Goal: Task Accomplishment & Management: Manage account settings

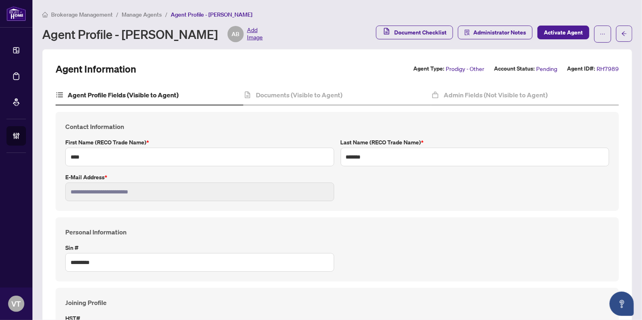
scroll to position [3, 0]
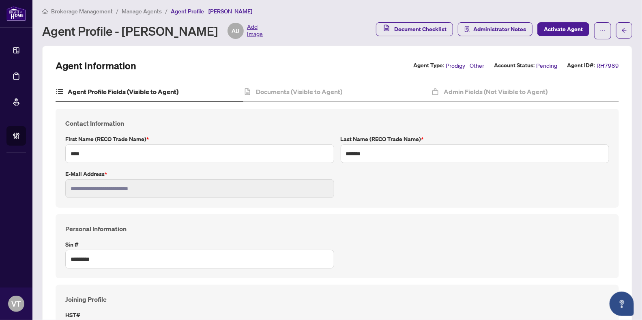
click at [58, 8] on span "Brokerage Management" at bounding box center [82, 11] width 62 height 7
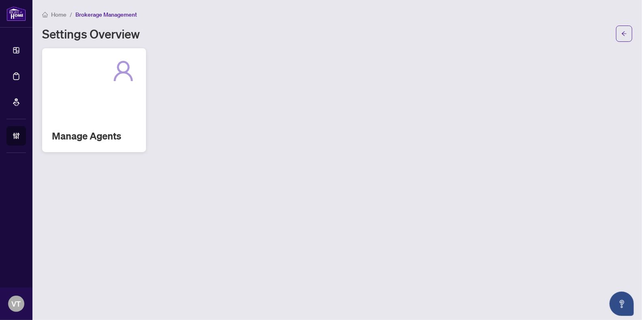
click at [111, 131] on h2 "Manage Agents" at bounding box center [94, 135] width 84 height 13
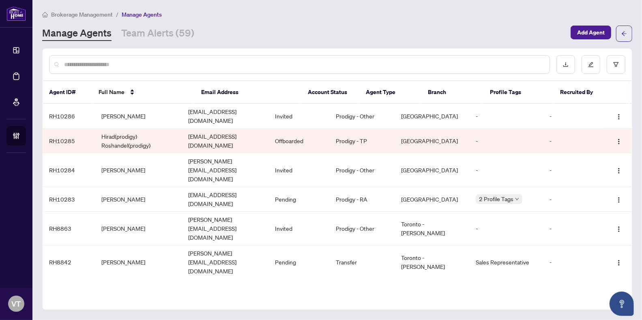
click at [109, 64] on input "text" at bounding box center [303, 64] width 479 height 9
type input "****"
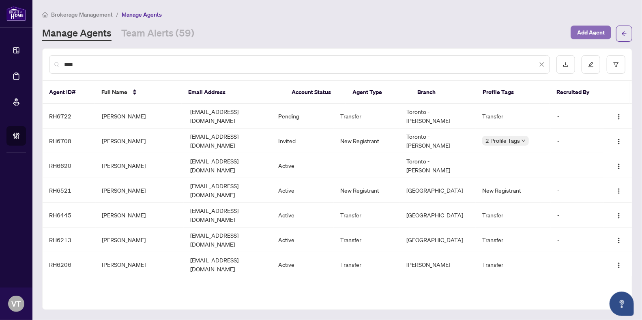
click at [591, 32] on span "Add Agent" at bounding box center [591, 32] width 28 height 13
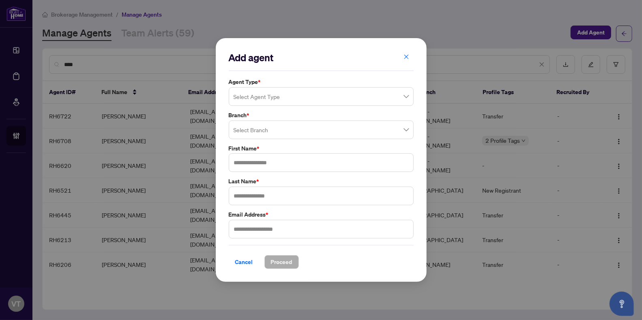
click at [267, 99] on input "search" at bounding box center [317, 98] width 168 height 18
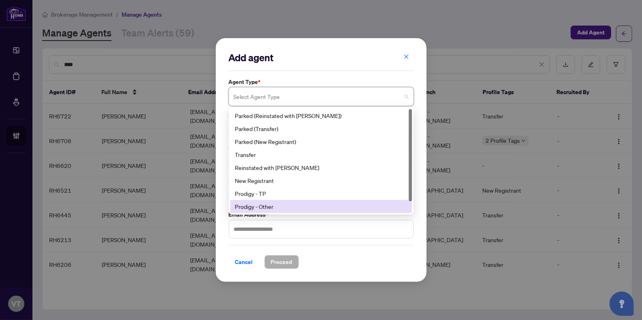
scroll to position [13, 0]
click at [272, 204] on div "Prodigy - RA" at bounding box center [321, 206] width 172 height 9
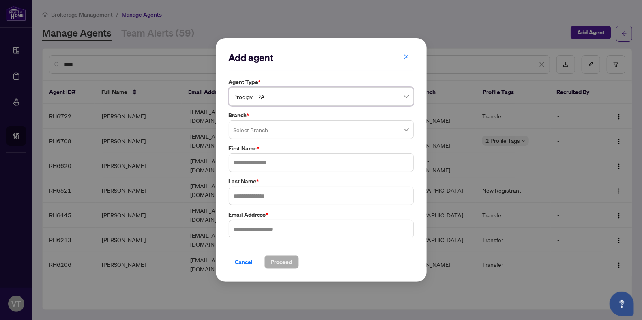
click at [265, 130] on input "search" at bounding box center [317, 131] width 168 height 18
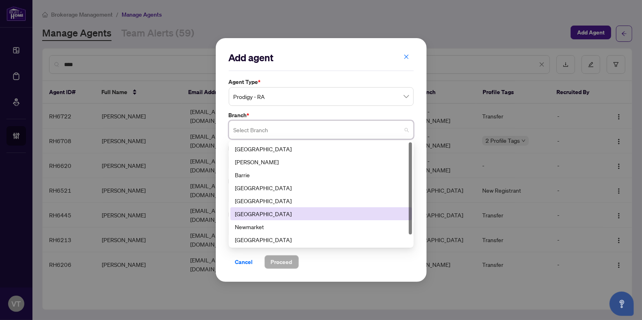
click at [269, 212] on div "[GEOGRAPHIC_DATA]" at bounding box center [321, 213] width 172 height 9
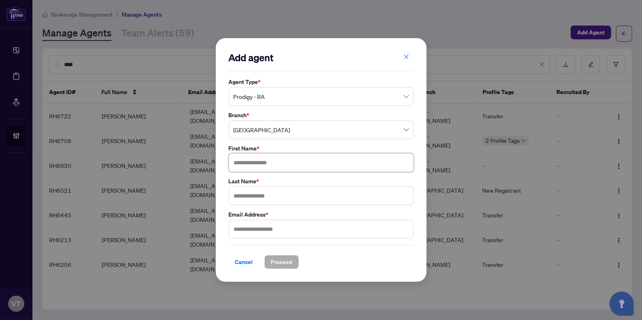
click at [266, 164] on input "text" at bounding box center [321, 162] width 185 height 19
type input "****"
type input "******"
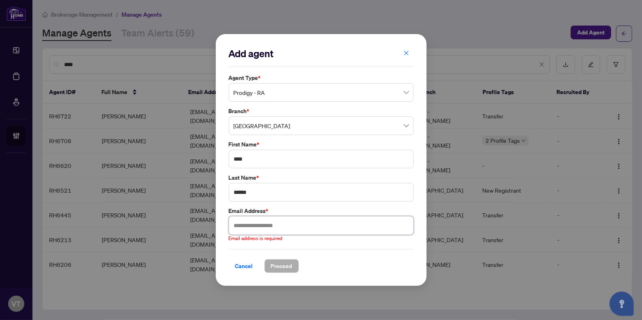
paste input "**********"
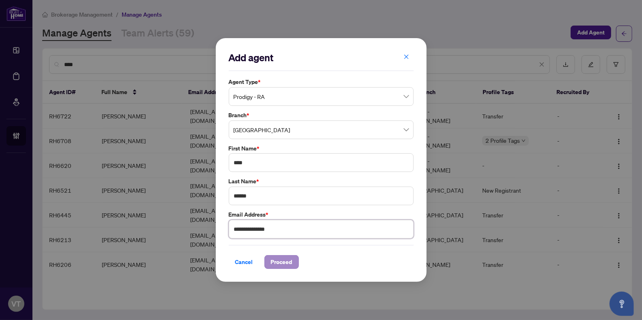
type input "**********"
click at [285, 262] on span "Proceed" at bounding box center [281, 261] width 21 height 13
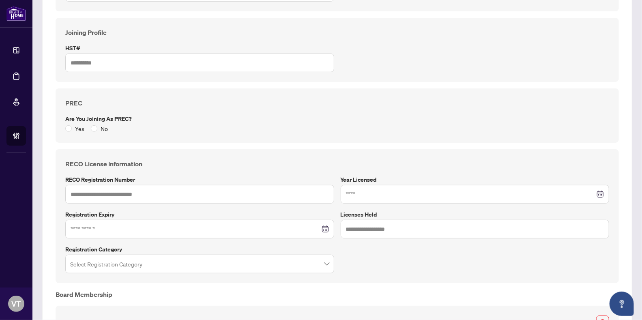
scroll to position [386, 0]
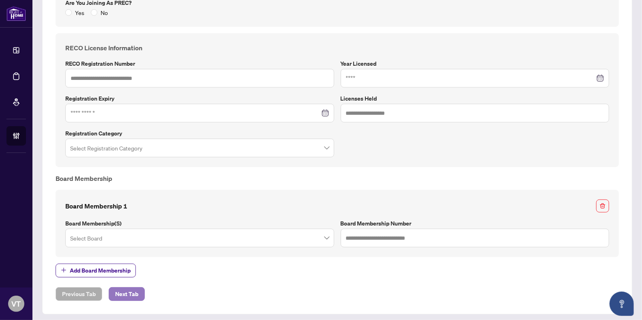
click at [131, 289] on span "Next Tab" at bounding box center [126, 293] width 23 height 13
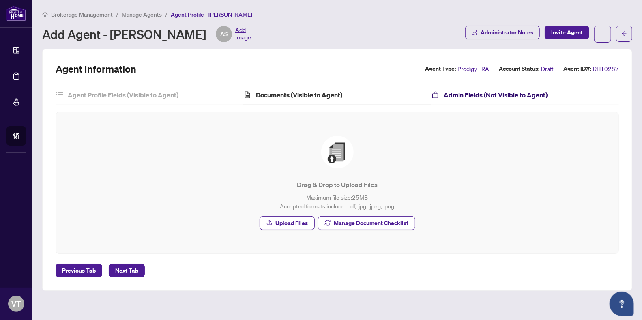
click at [489, 96] on h4 "Admin Fields (Not Visible to Agent)" at bounding box center [495, 95] width 104 height 10
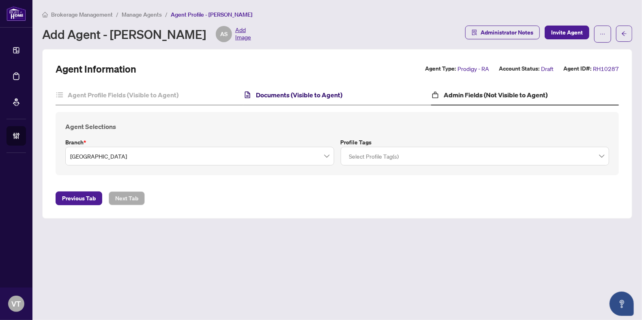
click at [295, 92] on h4 "Documents (Visible to Agent)" at bounding box center [299, 95] width 86 height 10
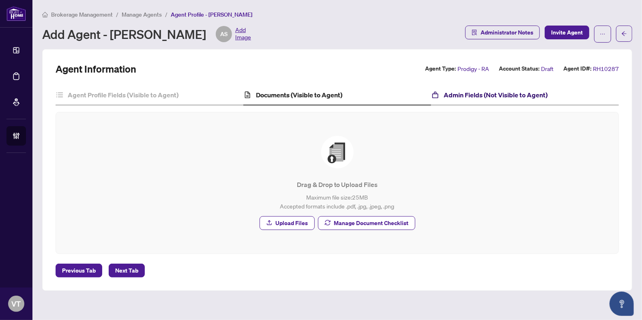
click at [490, 94] on h4 "Admin Fields (Not Visible to Agent)" at bounding box center [495, 95] width 104 height 10
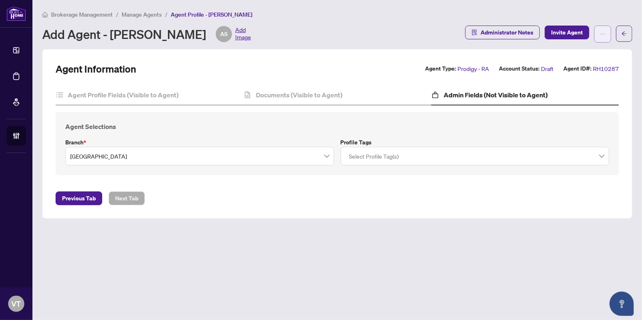
click at [603, 34] on icon "ellipsis" at bounding box center [602, 34] width 6 height 6
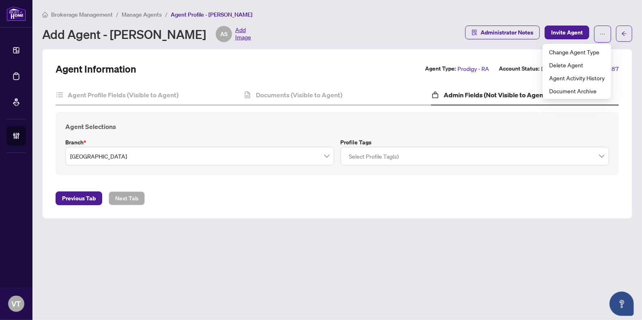
click at [354, 30] on div "Add Agent - [PERSON_NAME] AS Add Image" at bounding box center [251, 34] width 418 height 16
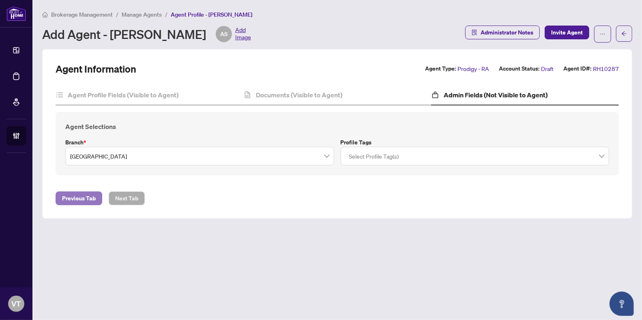
click at [83, 197] on span "Previous Tab" at bounding box center [79, 198] width 34 height 13
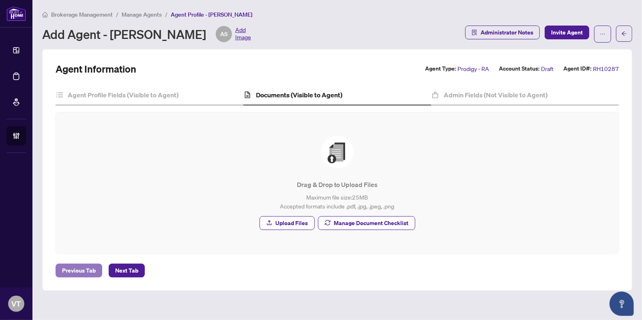
click at [82, 267] on span "Previous Tab" at bounding box center [79, 270] width 34 height 13
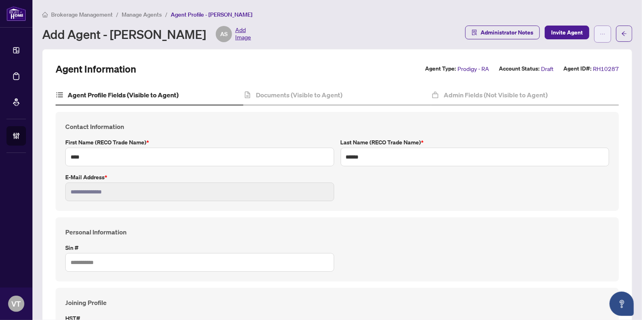
click at [600, 34] on button "button" at bounding box center [602, 34] width 17 height 17
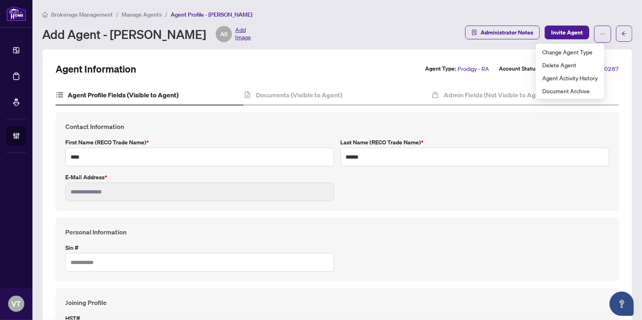
click at [323, 39] on div "Add Agent - [PERSON_NAME] AS Add Image" at bounding box center [251, 34] width 418 height 16
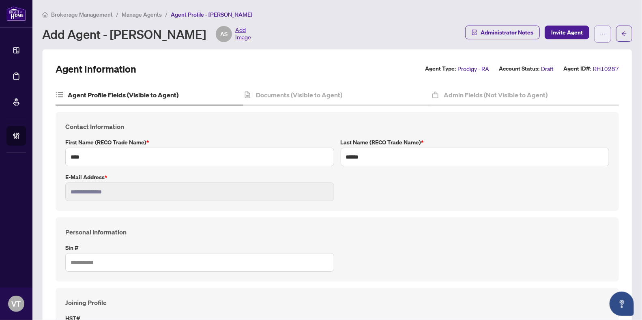
click at [594, 36] on button "button" at bounding box center [602, 34] width 17 height 17
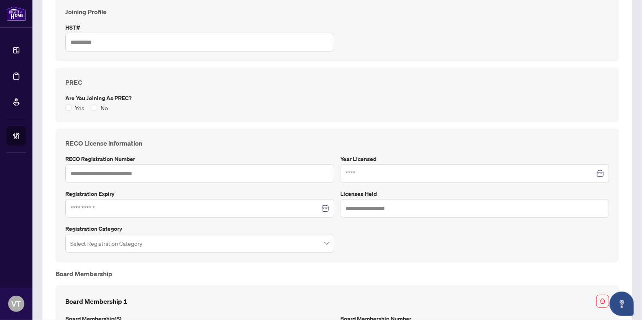
scroll to position [386, 0]
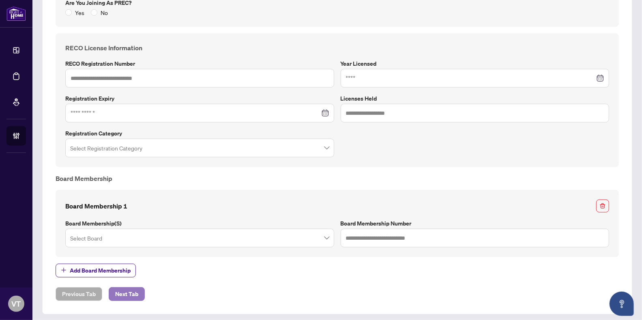
click at [135, 291] on span "Next Tab" at bounding box center [126, 293] width 23 height 13
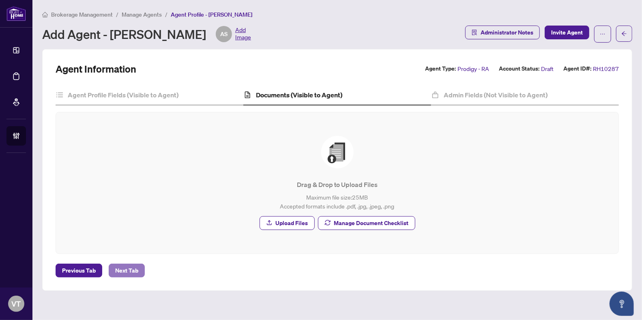
click at [130, 268] on span "Next Tab" at bounding box center [126, 270] width 23 height 13
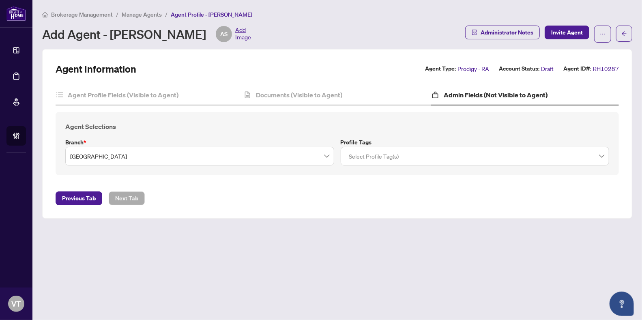
click at [487, 154] on div at bounding box center [475, 156] width 258 height 15
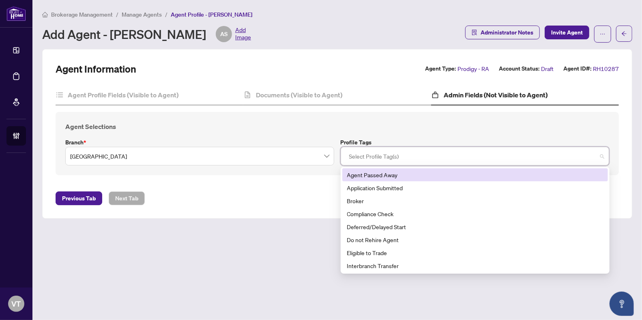
click at [394, 123] on h4 "Agent Selections" at bounding box center [337, 127] width 544 height 10
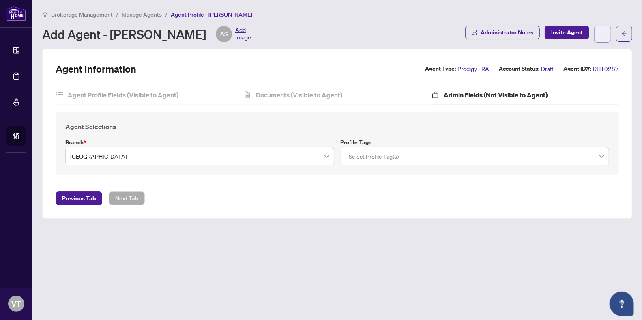
click at [599, 36] on icon "ellipsis" at bounding box center [602, 34] width 6 height 6
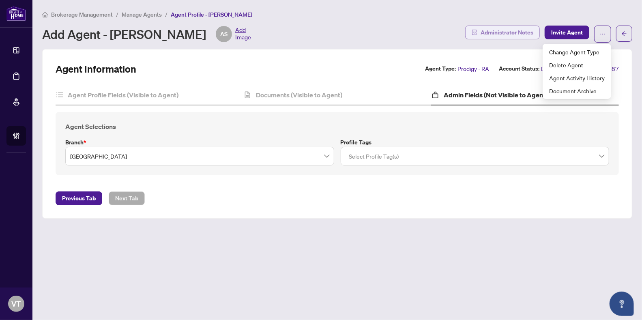
click at [527, 32] on span "Administrator Notes" at bounding box center [506, 32] width 53 height 13
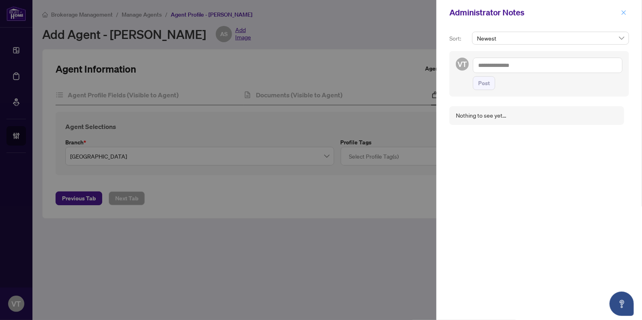
click at [626, 11] on icon "close" at bounding box center [624, 13] width 6 height 6
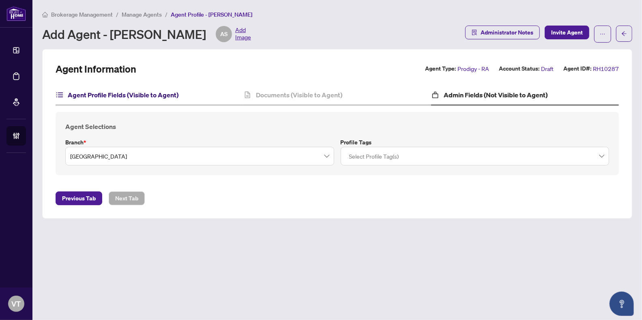
click at [139, 95] on h4 "Agent Profile Fields (Visible to Agent)" at bounding box center [123, 95] width 111 height 10
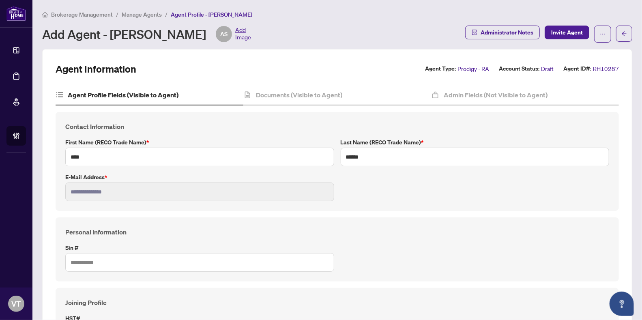
click at [79, 13] on span "Brokerage Management" at bounding box center [82, 14] width 62 height 7
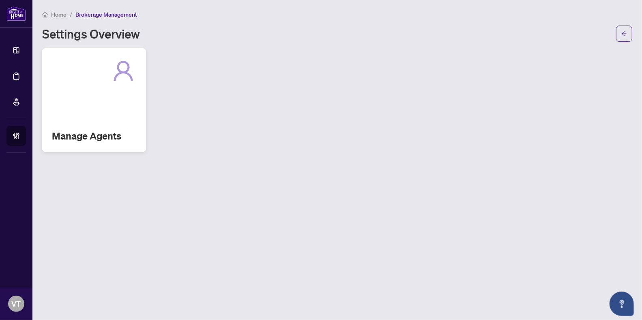
click at [100, 91] on div "Manage Agents" at bounding box center [94, 100] width 104 height 104
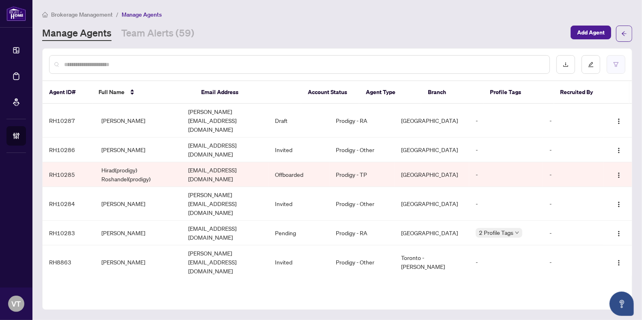
click at [620, 64] on button "button" at bounding box center [615, 64] width 19 height 19
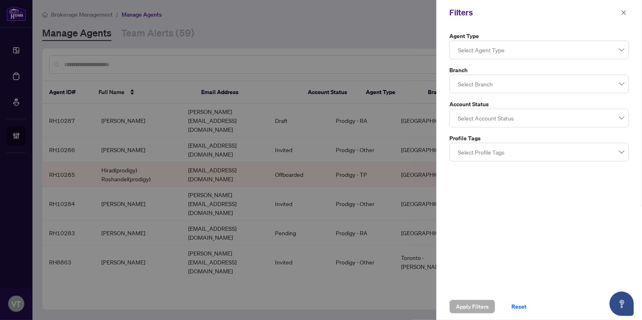
click at [497, 81] on div at bounding box center [538, 84] width 169 height 15
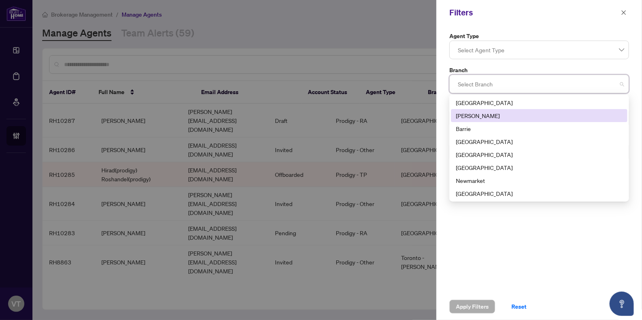
click at [482, 117] on div "[PERSON_NAME]" at bounding box center [539, 115] width 167 height 9
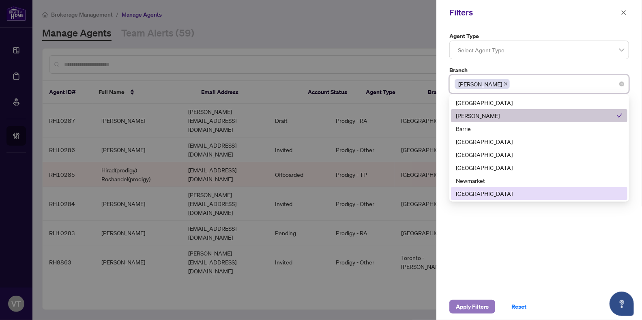
click at [483, 307] on span "Apply Filters" at bounding box center [472, 306] width 33 height 13
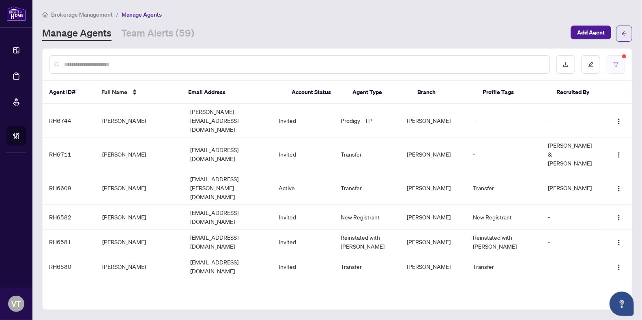
click at [619, 64] on button "button" at bounding box center [615, 64] width 19 height 19
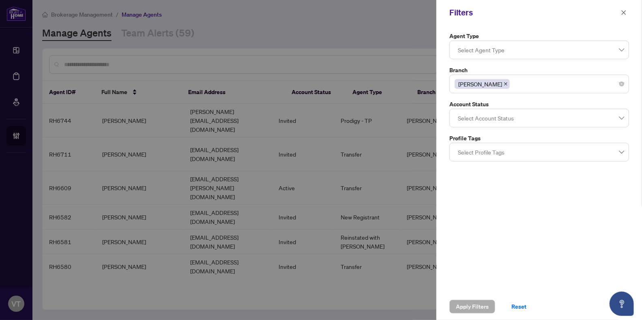
click at [503, 82] on icon "close" at bounding box center [505, 84] width 4 height 4
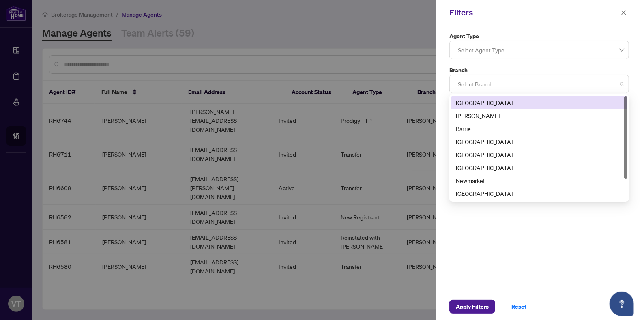
click at [486, 82] on div at bounding box center [538, 84] width 169 height 15
click at [479, 104] on div "[GEOGRAPHIC_DATA]" at bounding box center [539, 102] width 167 height 9
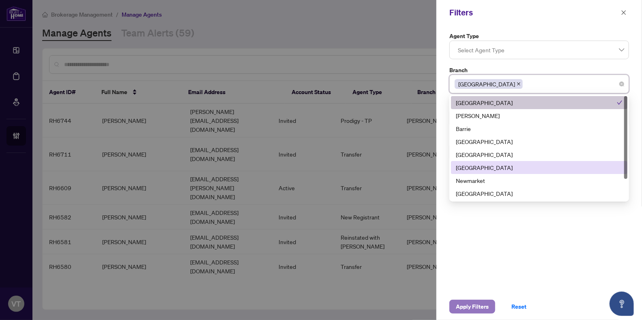
click at [469, 301] on span "Apply Filters" at bounding box center [472, 306] width 33 height 13
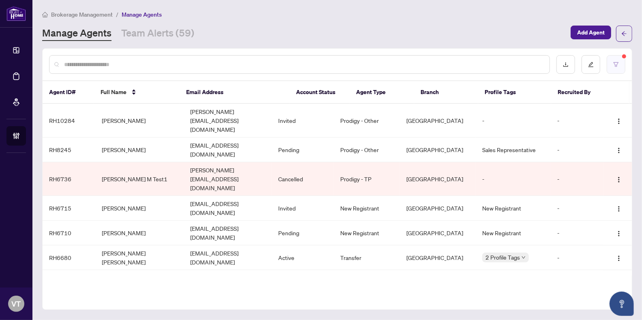
click at [621, 62] on button "button" at bounding box center [615, 64] width 19 height 19
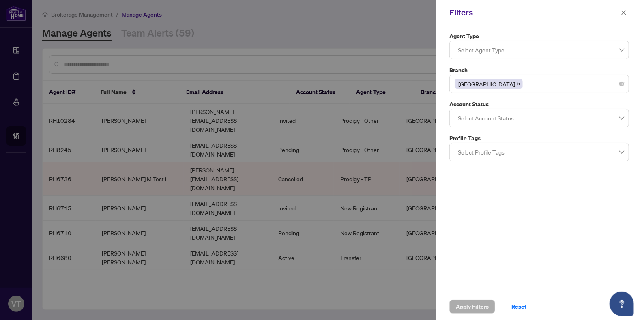
click at [517, 82] on icon "close" at bounding box center [518, 83] width 3 height 3
click at [497, 82] on div at bounding box center [538, 84] width 169 height 15
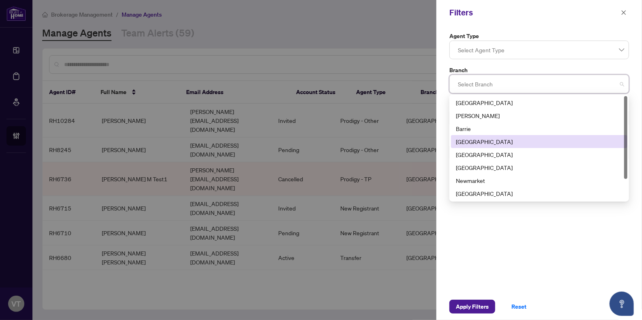
click at [488, 138] on div "[GEOGRAPHIC_DATA]" at bounding box center [539, 141] width 167 height 9
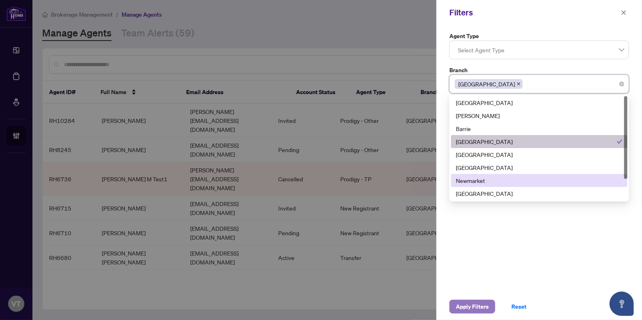
click at [473, 307] on span "Apply Filters" at bounding box center [472, 306] width 33 height 13
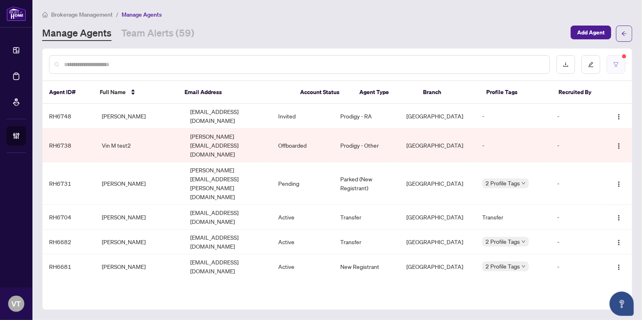
click at [617, 63] on icon "filter" at bounding box center [616, 65] width 6 height 6
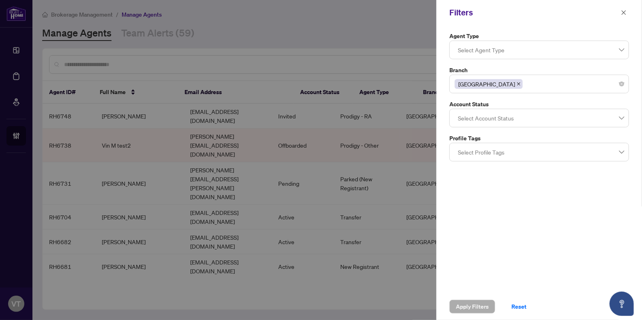
click at [516, 85] on icon "close" at bounding box center [518, 84] width 4 height 4
click at [488, 85] on div at bounding box center [538, 84] width 169 height 15
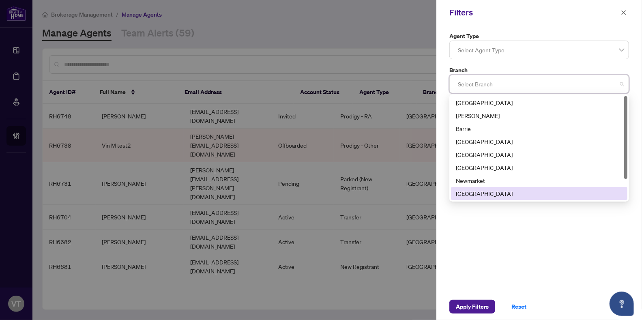
scroll to position [26, 0]
click at [472, 192] on div "Toronto - [PERSON_NAME]" at bounding box center [539, 193] width 167 height 9
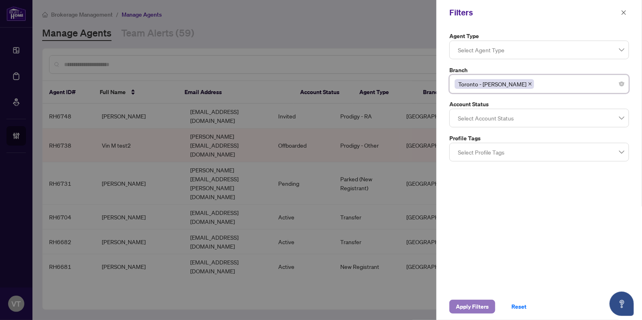
click at [479, 308] on span "Apply Filters" at bounding box center [472, 306] width 33 height 13
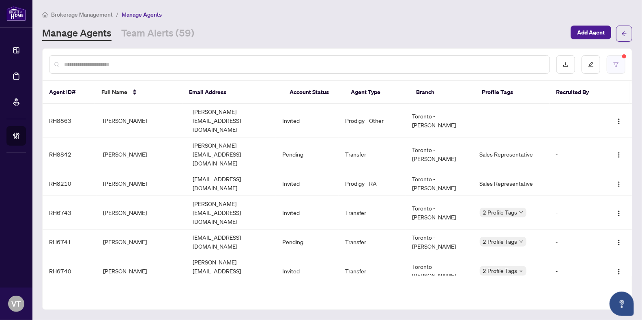
click at [621, 63] on button "button" at bounding box center [615, 64] width 19 height 19
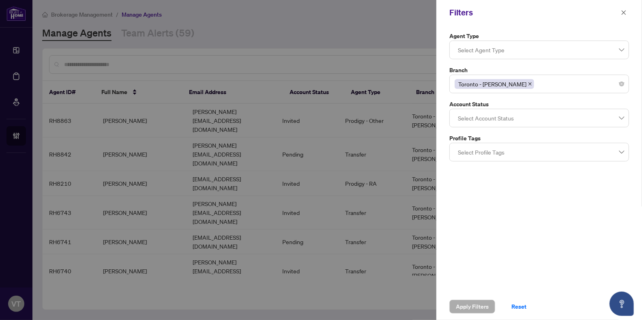
click at [528, 82] on icon "close" at bounding box center [530, 84] width 4 height 4
click at [508, 82] on div at bounding box center [538, 84] width 169 height 15
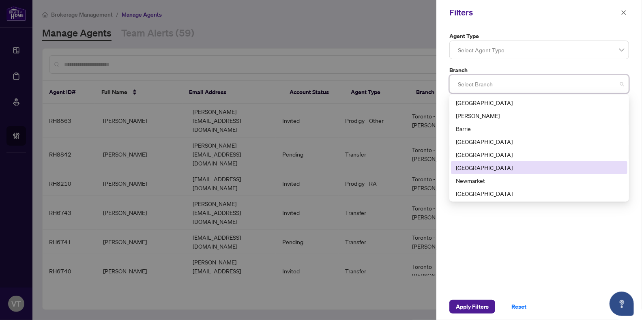
click at [478, 169] on div "[GEOGRAPHIC_DATA]" at bounding box center [539, 167] width 167 height 9
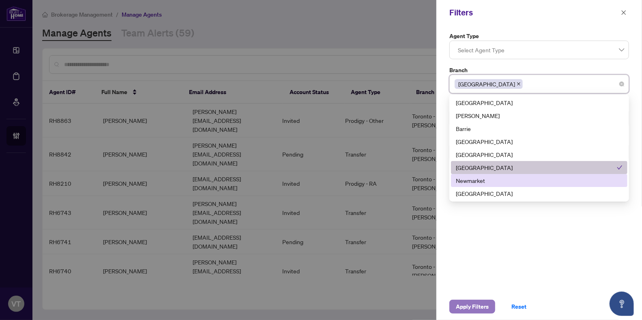
click at [478, 310] on span "Apply Filters" at bounding box center [472, 306] width 33 height 13
